Goal: Task Accomplishment & Management: Use online tool/utility

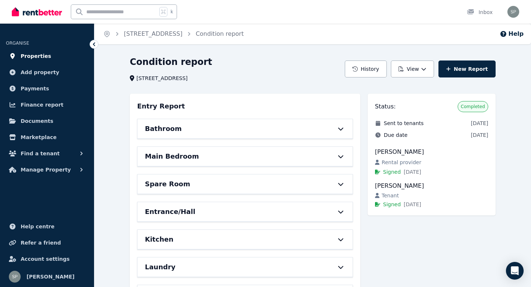
click at [32, 55] on span "Properties" at bounding box center [36, 56] width 31 height 9
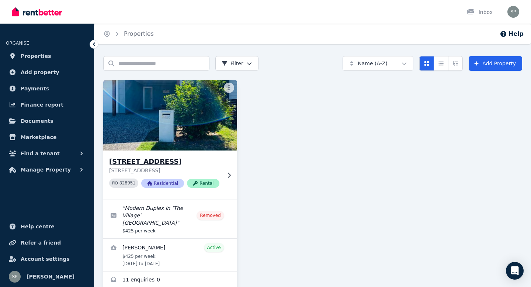
click at [164, 134] on img at bounding box center [170, 115] width 140 height 74
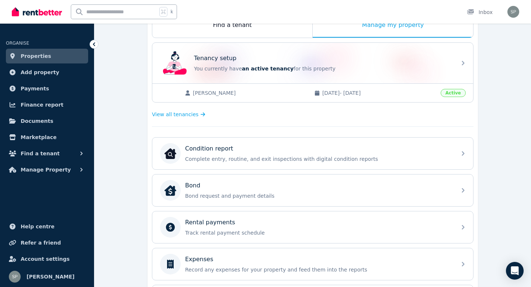
scroll to position [132, 0]
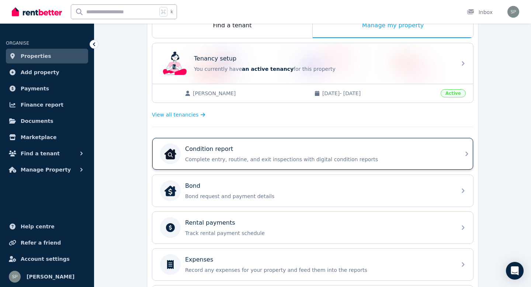
click at [273, 153] on div "Condition report" at bounding box center [318, 148] width 267 height 9
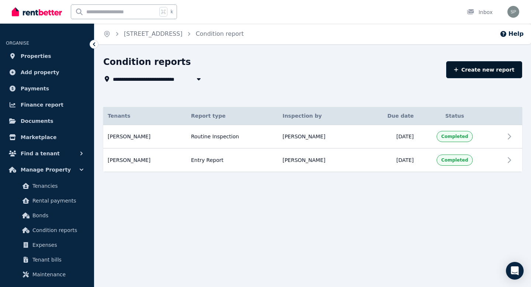
click at [498, 66] on link "Create new report" at bounding box center [484, 69] width 76 height 17
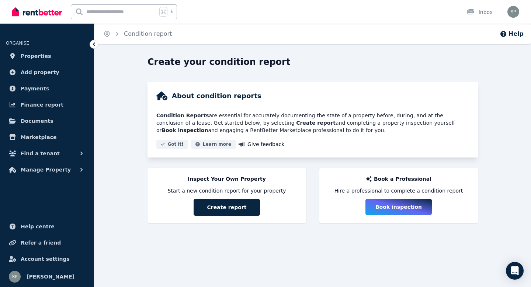
click at [93, 43] on icon at bounding box center [93, 44] width 7 height 7
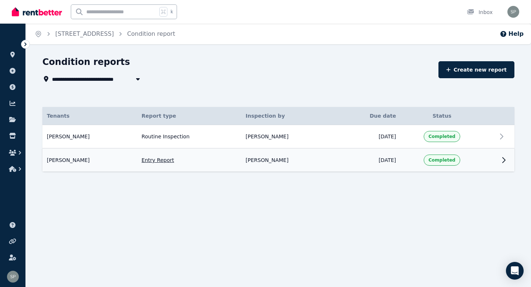
click at [165, 159] on td "Entry Report" at bounding box center [189, 159] width 104 height 23
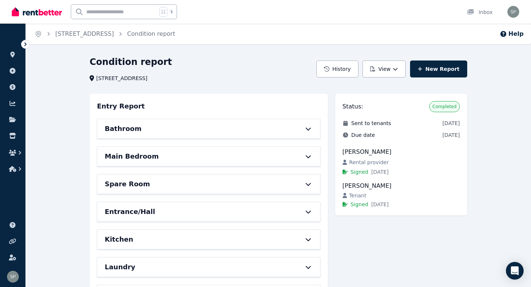
click at [144, 130] on div "Bathroom" at bounding box center [198, 128] width 187 height 10
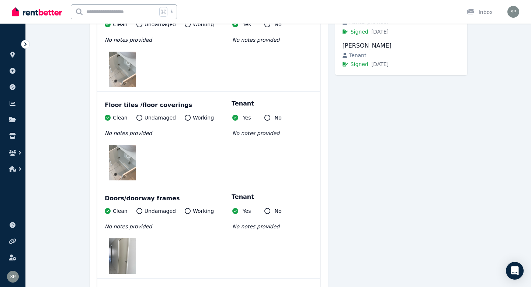
scroll to position [81, 0]
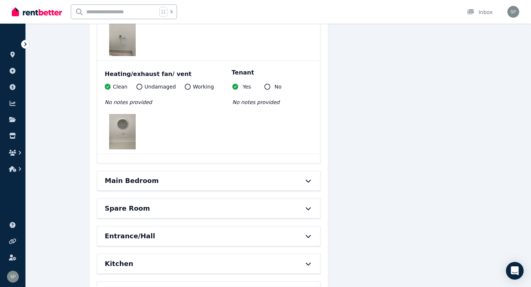
click at [156, 207] on div "Spare Room" at bounding box center [198, 208] width 187 height 10
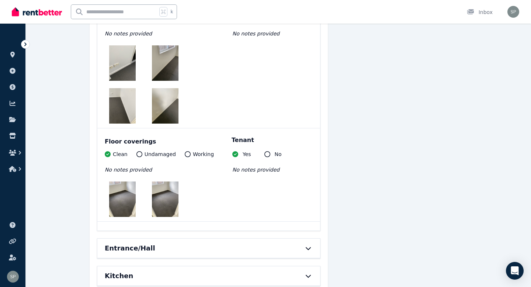
scroll to position [2367, 0]
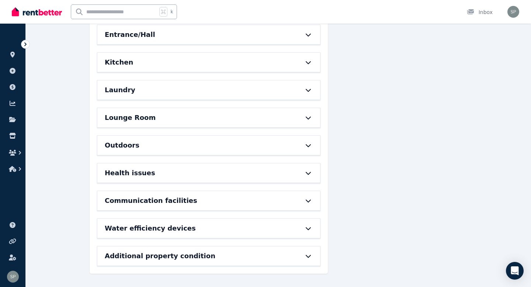
click at [251, 196] on div "Communication facilities" at bounding box center [198, 200] width 187 height 10
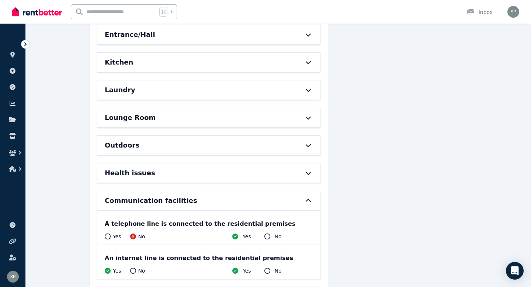
scroll to position [2435, 0]
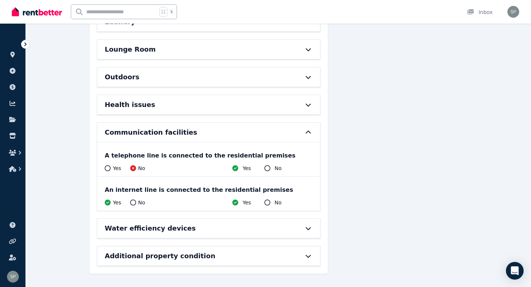
click at [250, 225] on div "Water efficiency devices" at bounding box center [198, 228] width 187 height 10
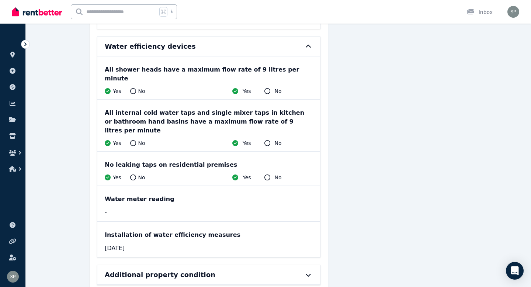
scroll to position [2618, 0]
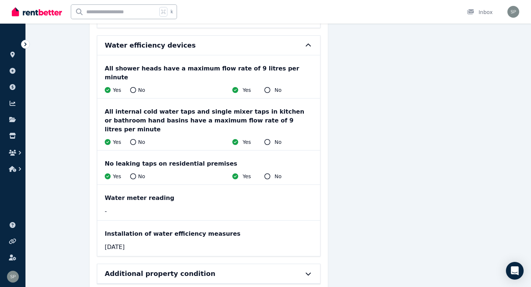
click at [223, 264] on div "Additional property condition" at bounding box center [208, 273] width 223 height 19
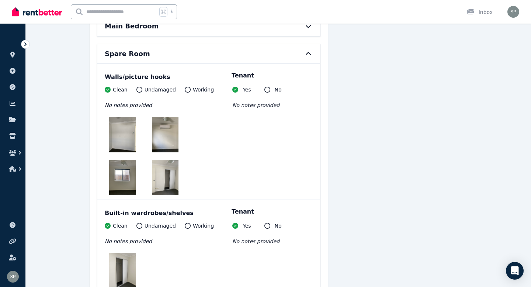
scroll to position [0, 0]
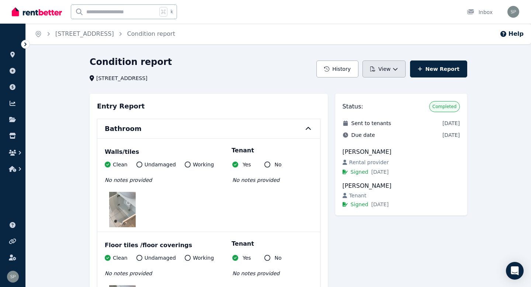
click at [391, 68] on button "View" at bounding box center [383, 68] width 43 height 17
click at [380, 86] on div "View report" at bounding box center [370, 88] width 62 height 7
